Goal: Task Accomplishment & Management: Manage account settings

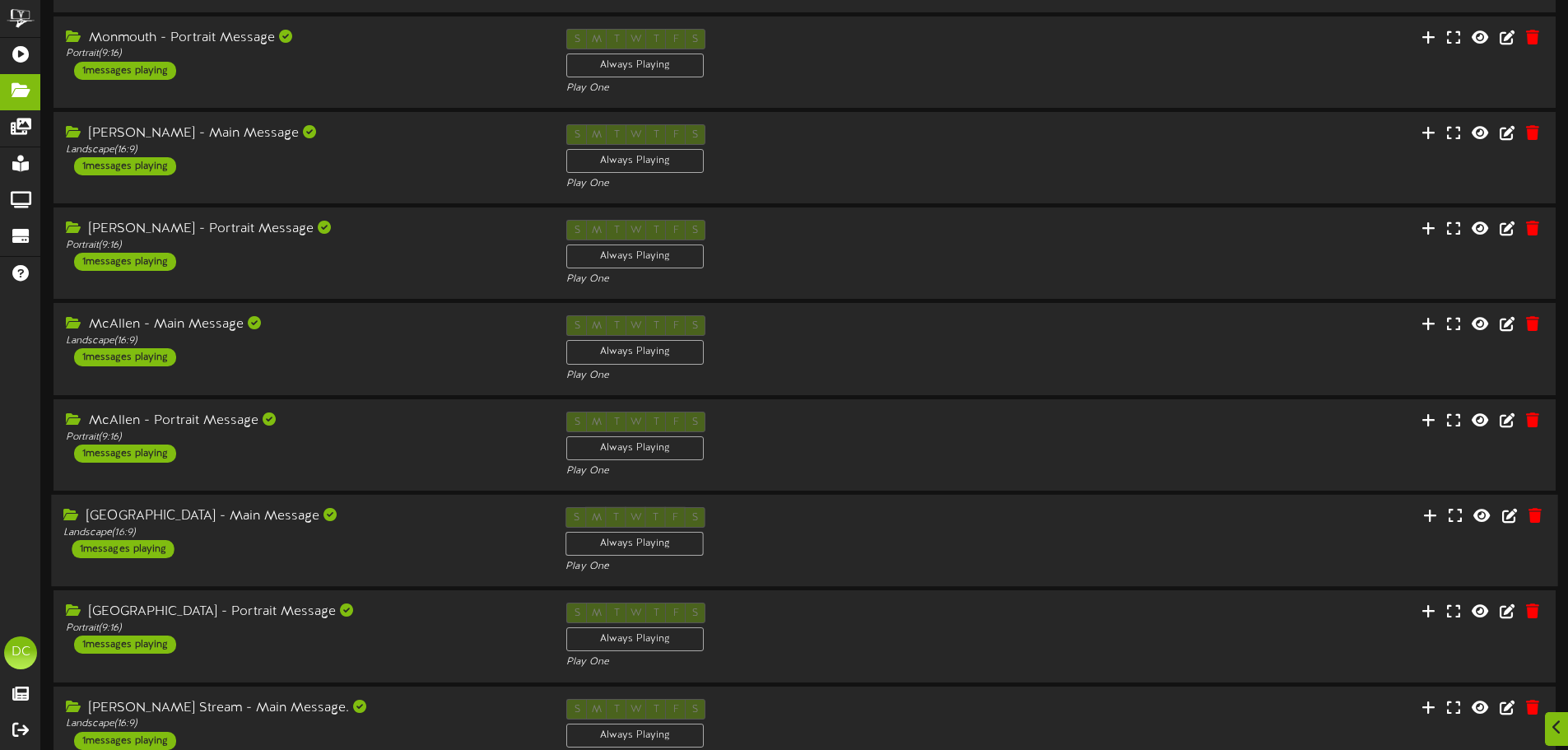
scroll to position [344, 0]
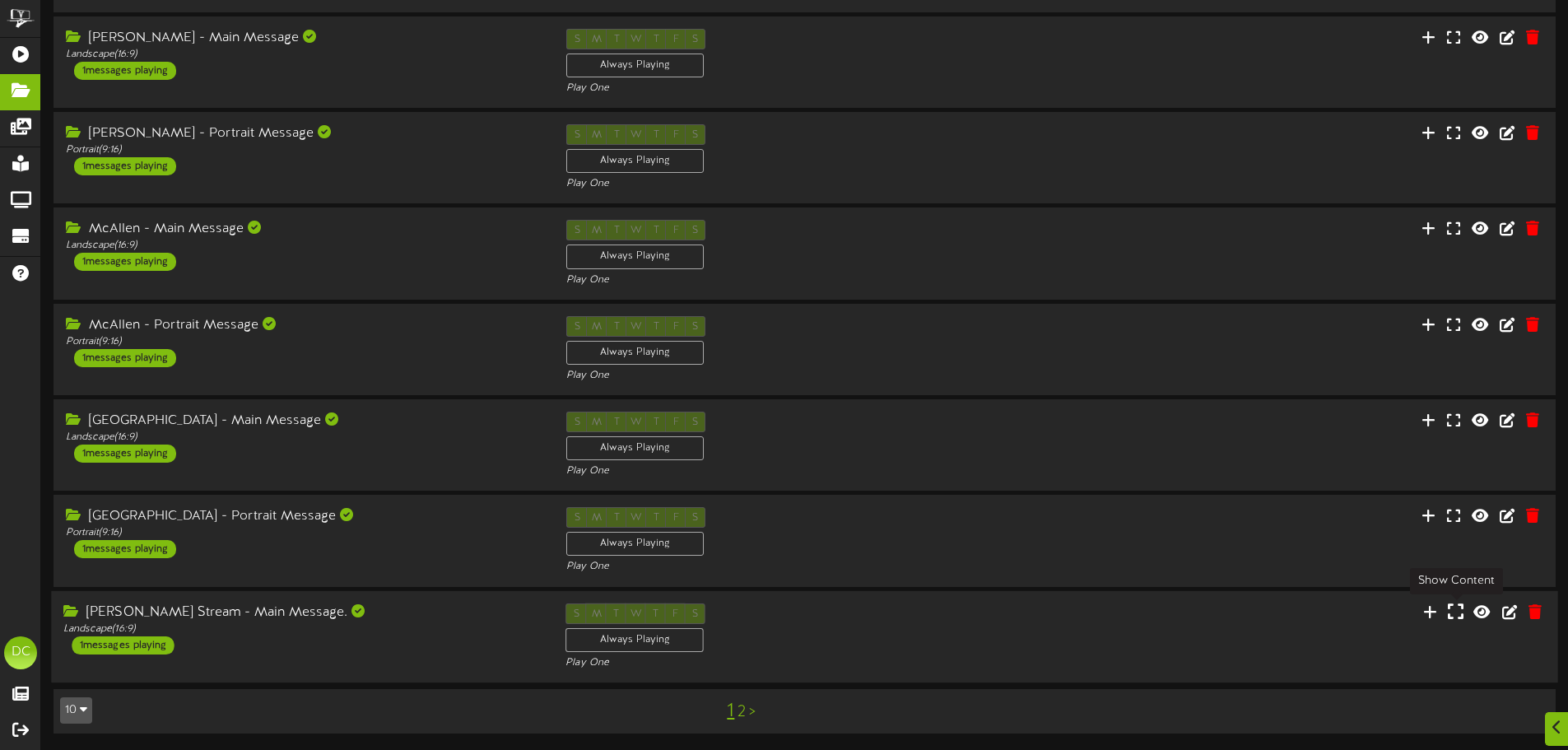
click at [1460, 613] on icon at bounding box center [1456, 611] width 15 height 18
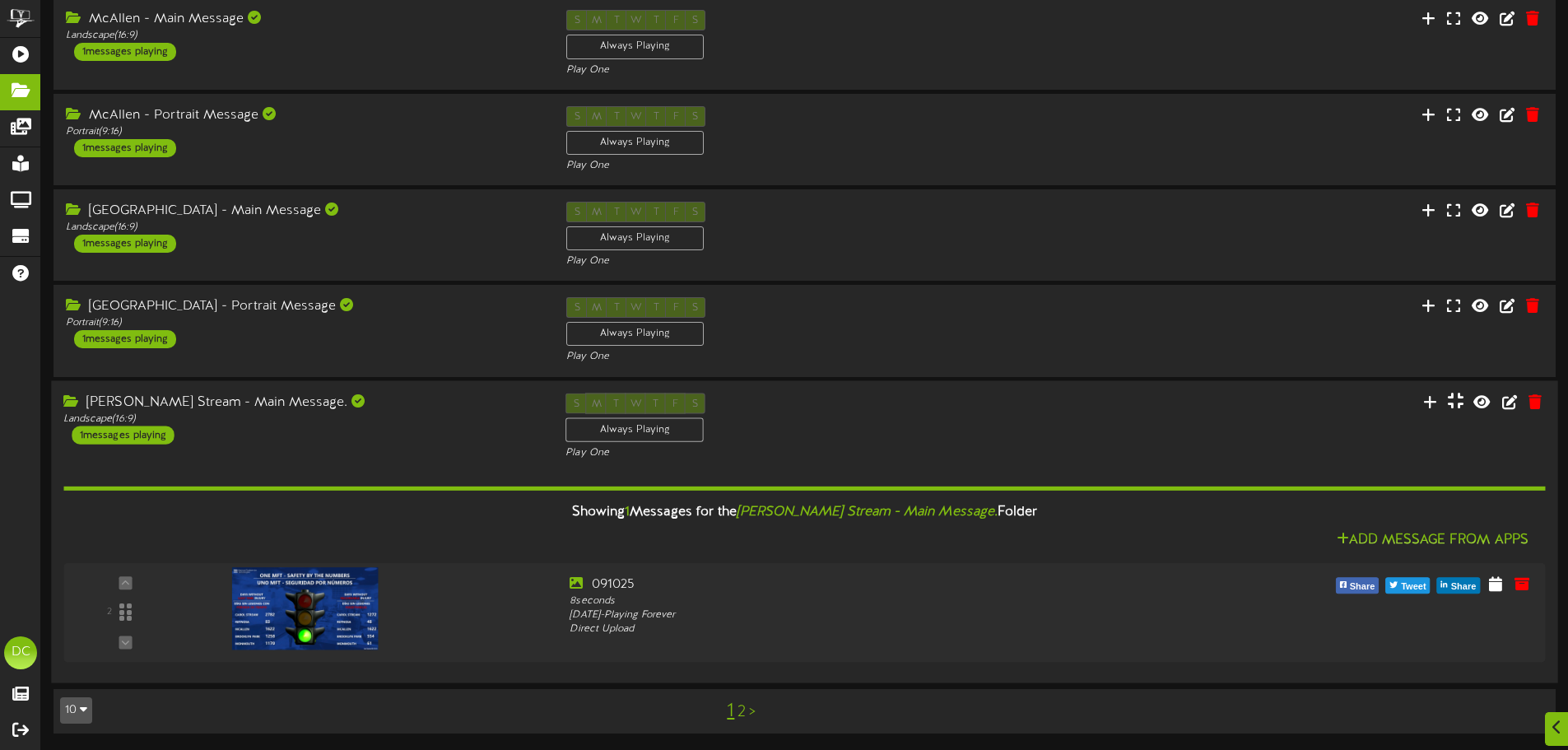
scroll to position [554, 0]
click at [1511, 586] on icon at bounding box center [1502, 582] width 15 height 18
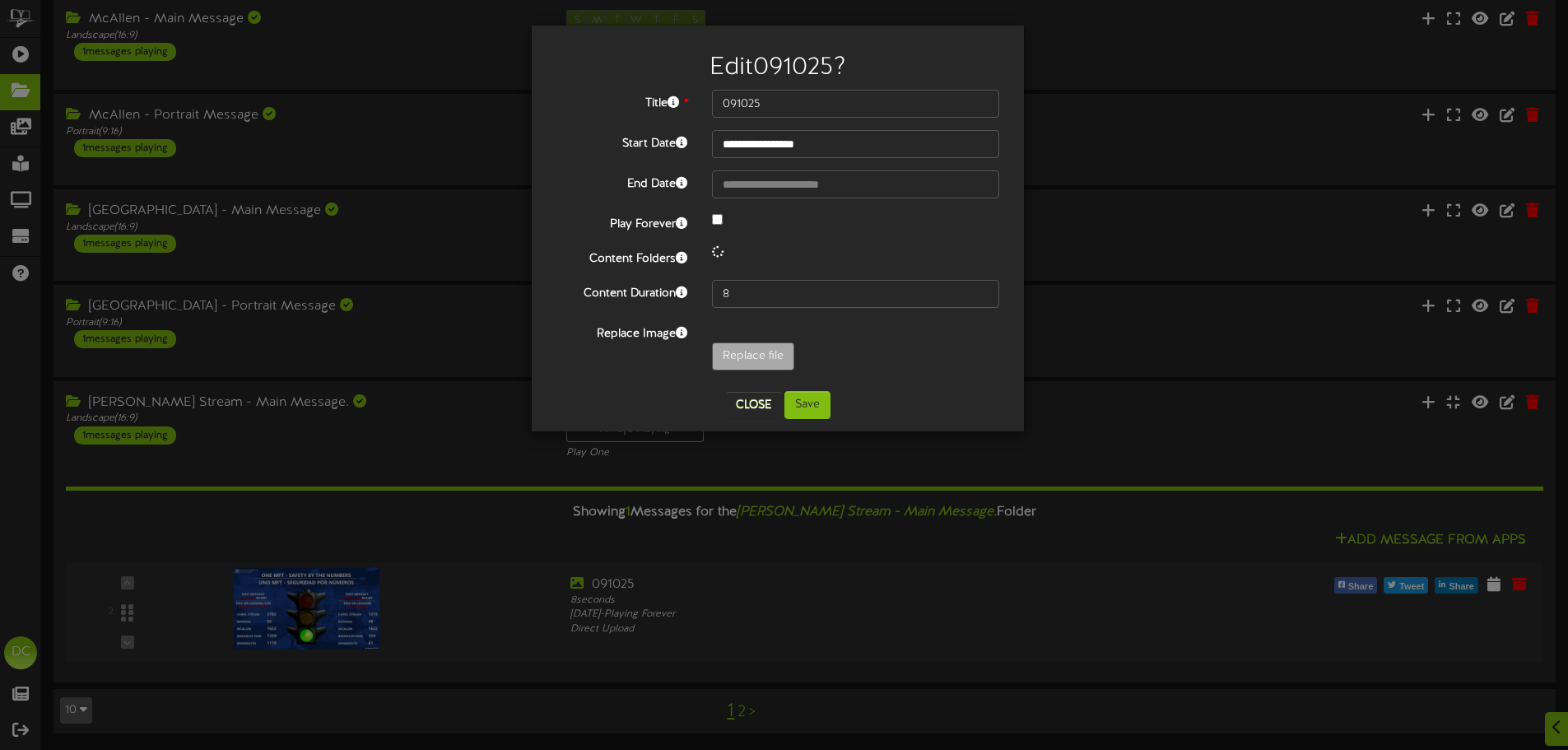
click at [760, 370] on label "Replace file" at bounding box center [753, 356] width 82 height 28
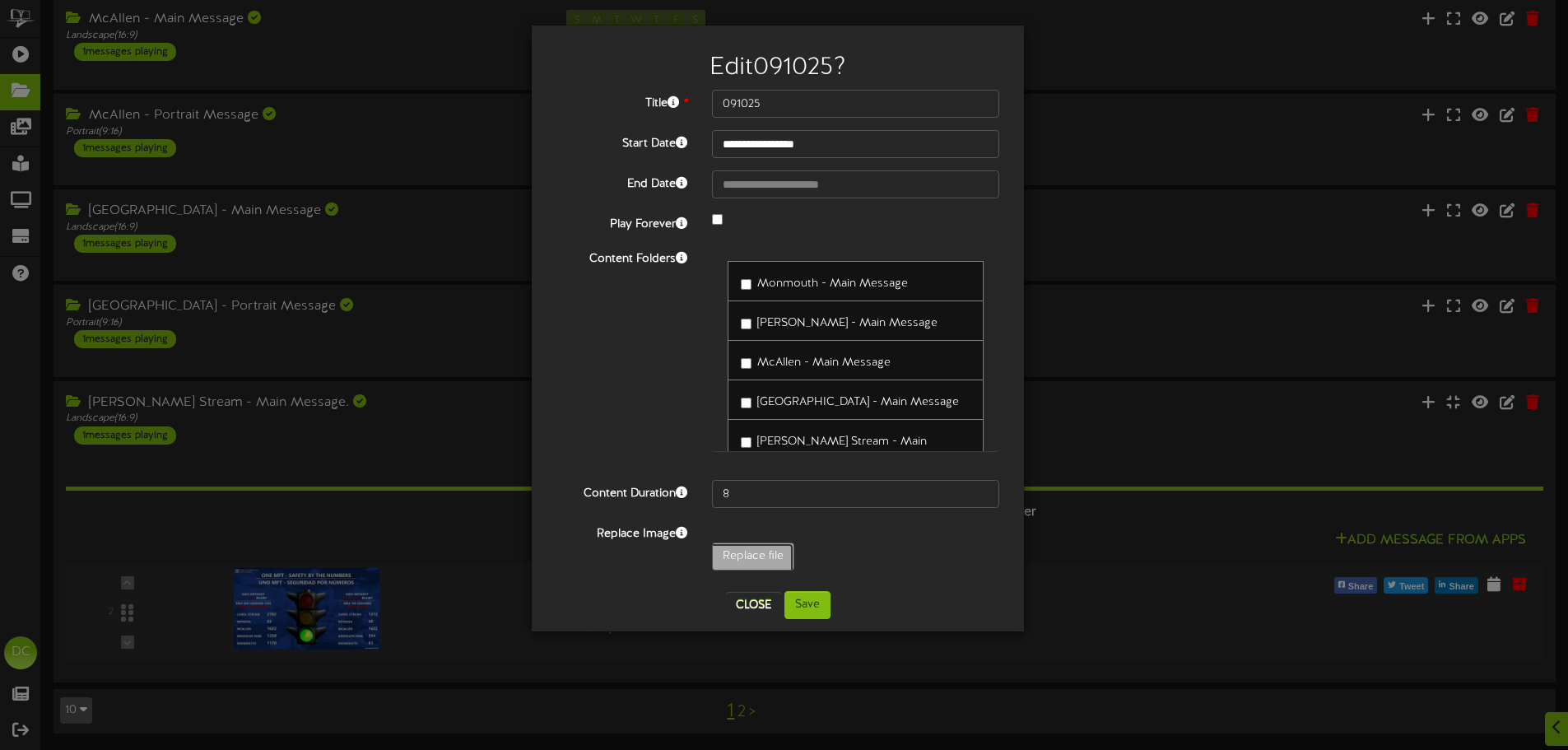
type input "**********"
type input "091125"
click at [803, 609] on button "Save" at bounding box center [808, 604] width 46 height 28
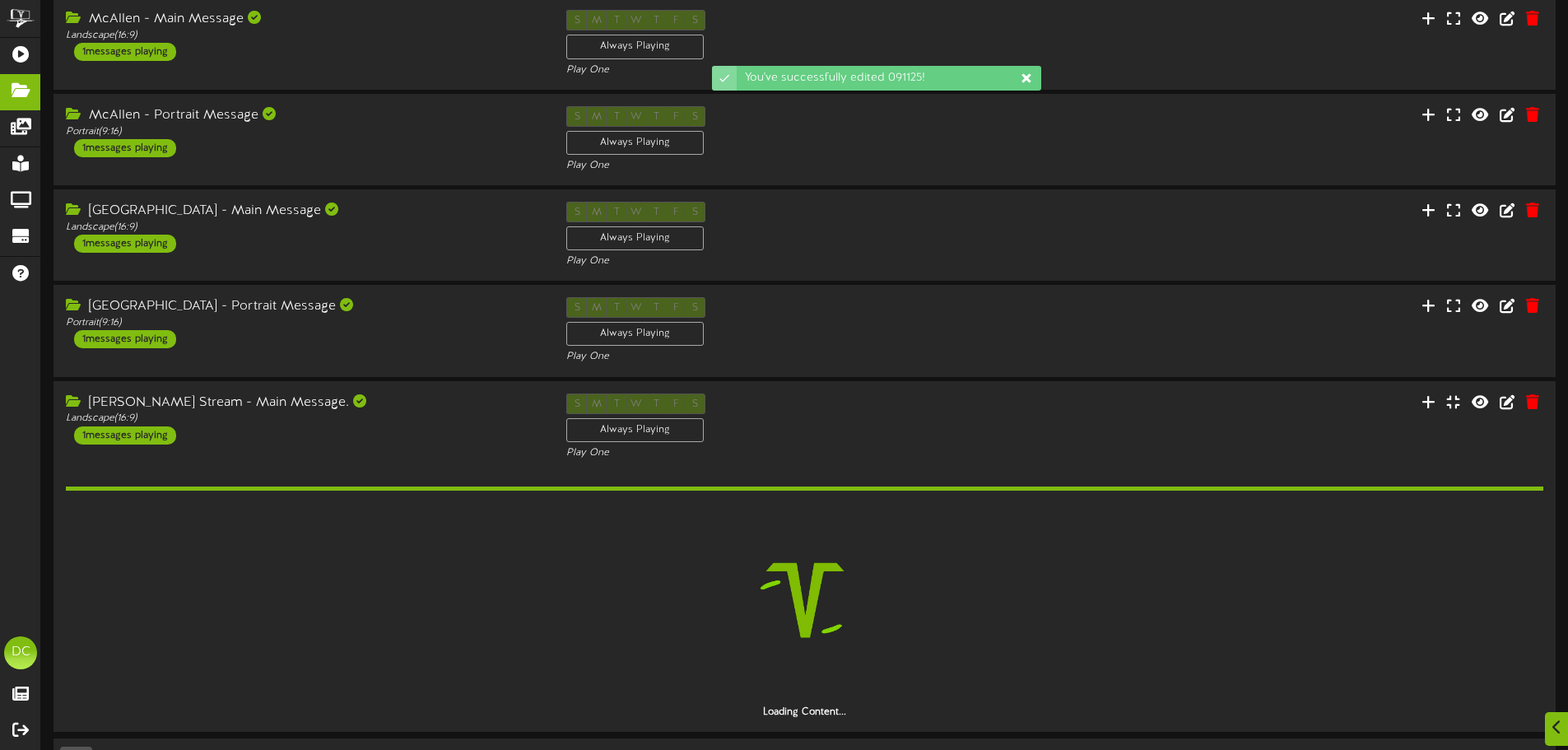
click at [1030, 73] on icon at bounding box center [1026, 78] width 13 height 13
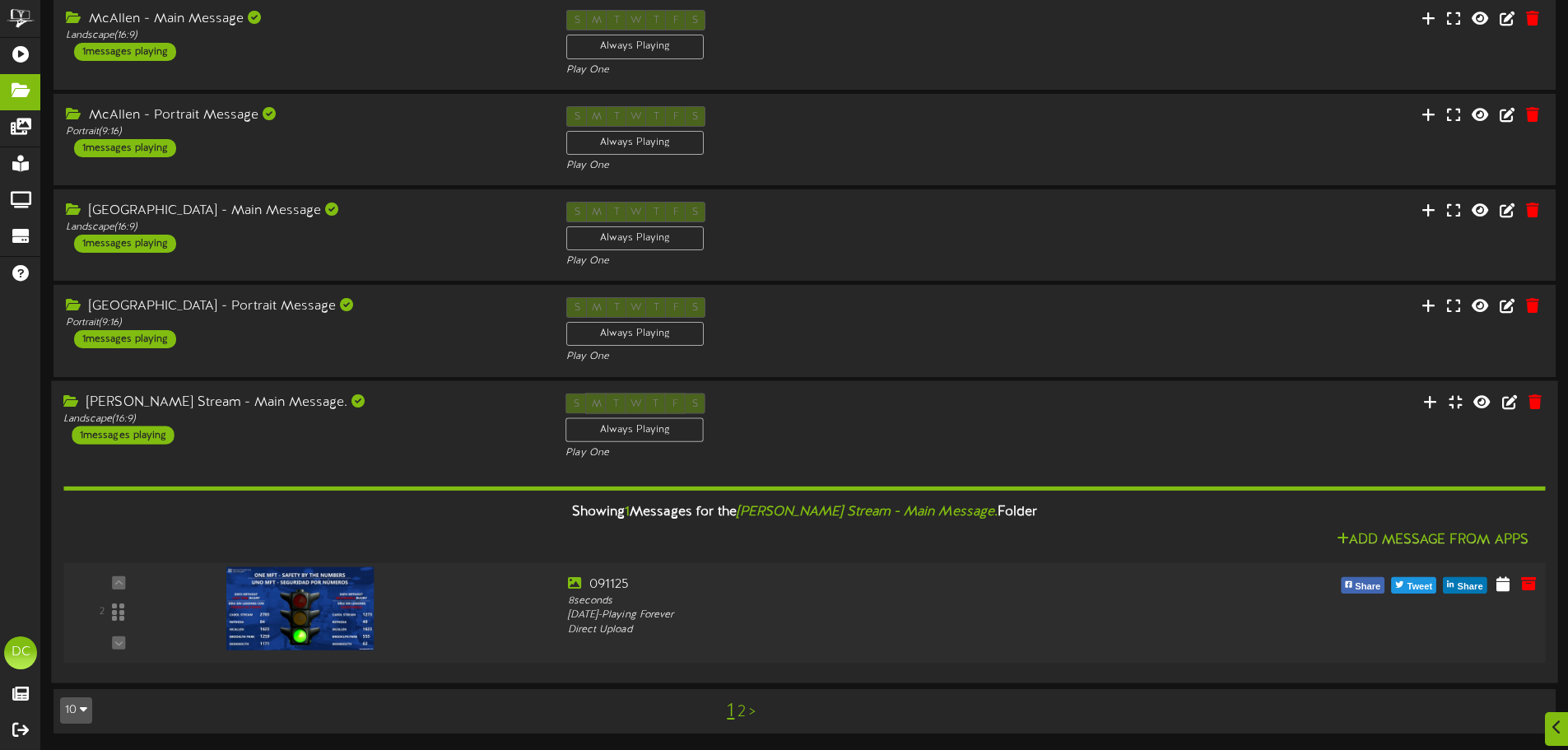
click at [318, 609] on img at bounding box center [300, 607] width 149 height 83
